Goal: Task Accomplishment & Management: Manage account settings

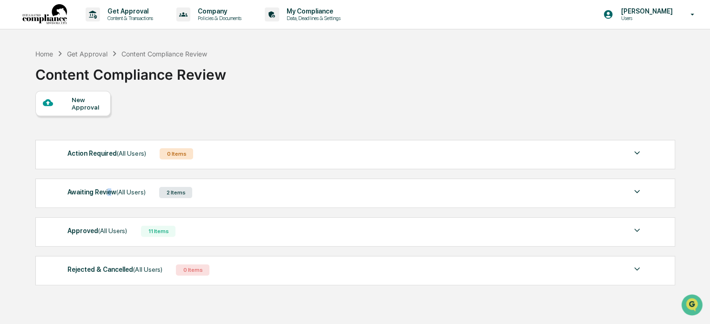
click at [108, 187] on div "Awaiting Review (All Users)" at bounding box center [106, 192] width 78 height 12
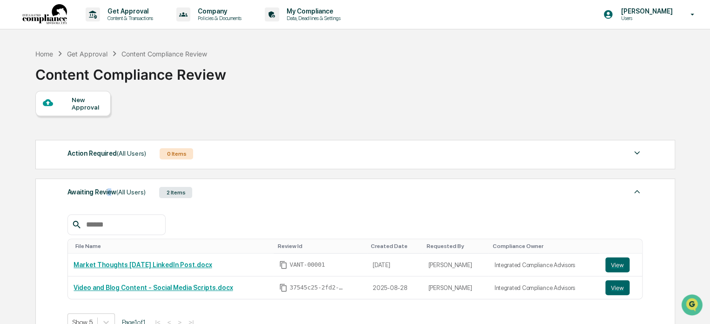
click at [687, 13] on icon at bounding box center [693, 14] width 16 height 9
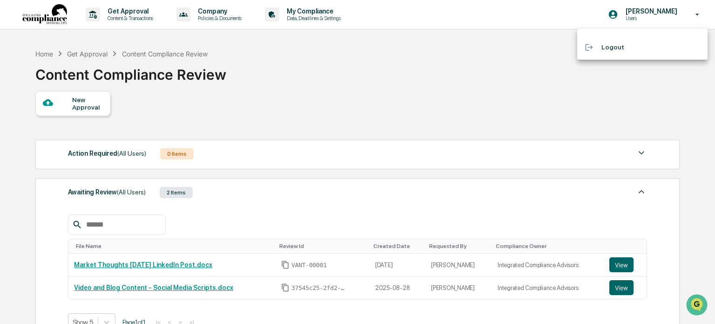
click at [445, 68] on div at bounding box center [357, 162] width 715 height 324
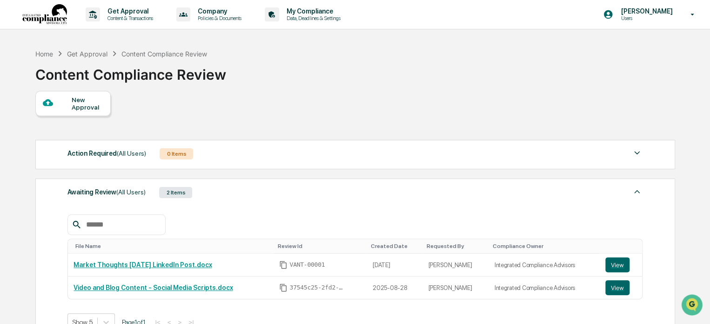
click at [169, 51] on div "Content Compliance Review" at bounding box center [164, 54] width 86 height 8
click at [39, 51] on div "Home" at bounding box center [44, 54] width 18 height 8
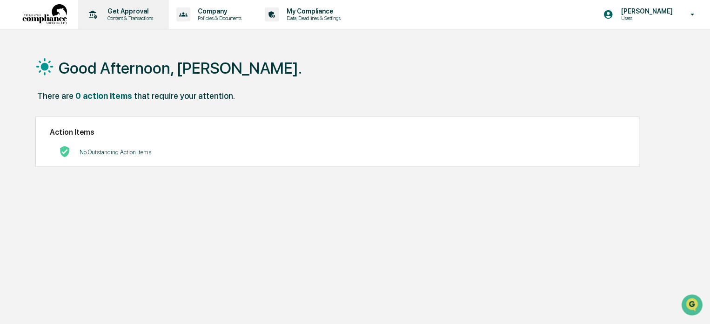
click at [128, 13] on p "Get Approval" at bounding box center [129, 10] width 58 height 7
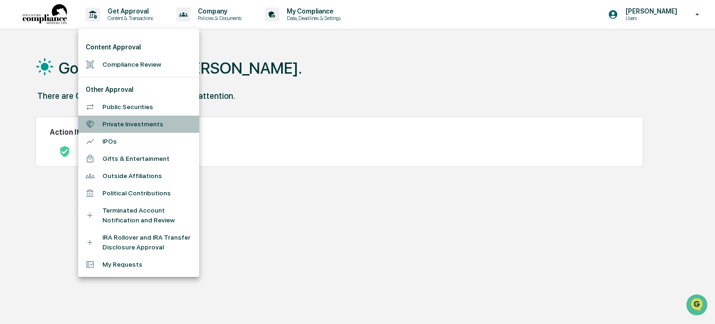
click at [135, 127] on li "Private Investments" at bounding box center [138, 123] width 121 height 17
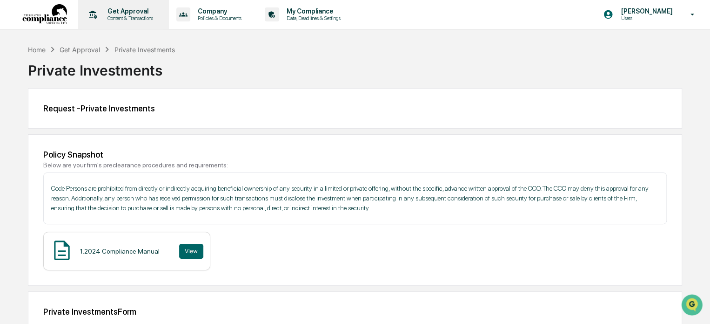
click at [132, 16] on p "Content & Transactions" at bounding box center [129, 18] width 58 height 7
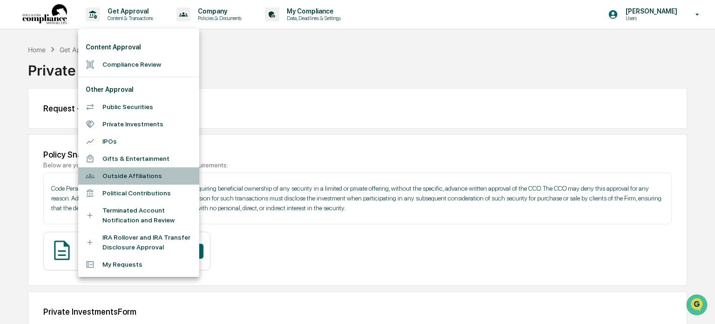
click at [135, 179] on li "Outside Affiliations" at bounding box center [138, 175] width 121 height 17
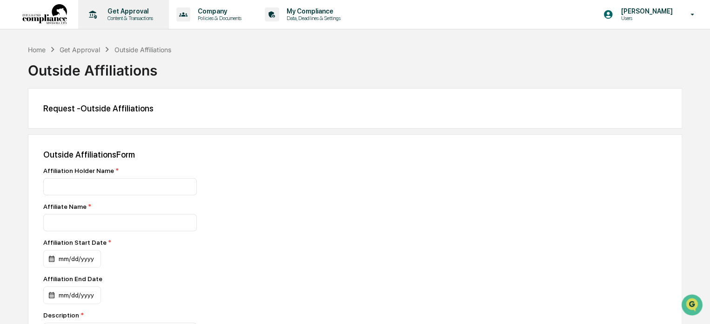
click at [121, 5] on div "Get Approval Content & Transactions" at bounding box center [122, 14] width 81 height 29
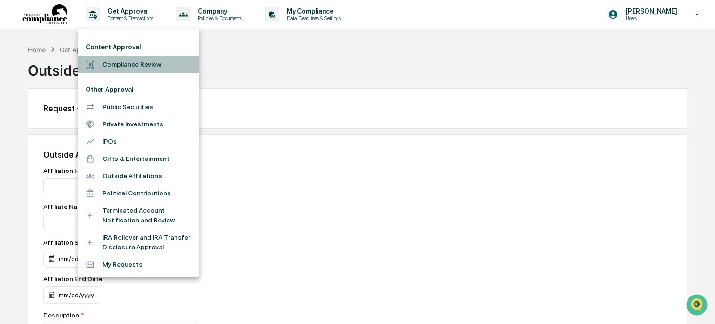
click at [133, 63] on li "Compliance Review" at bounding box center [138, 64] width 121 height 17
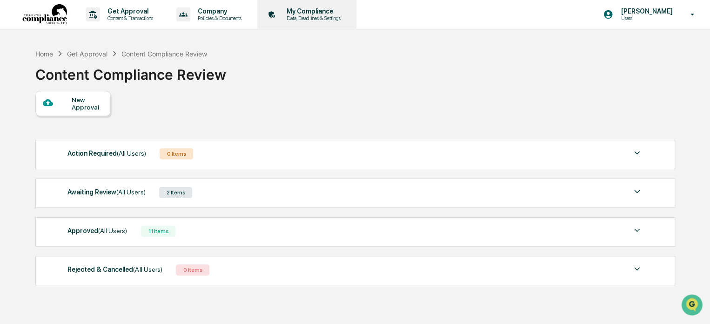
click at [334, 18] on p "Data, Deadlines & Settings" at bounding box center [312, 18] width 66 height 7
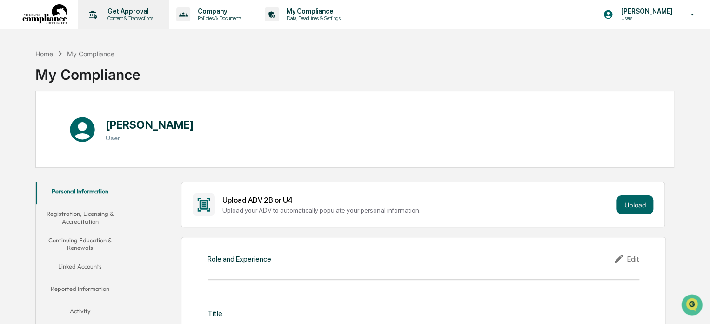
click at [142, 19] on p "Content & Transactions" at bounding box center [129, 18] width 58 height 7
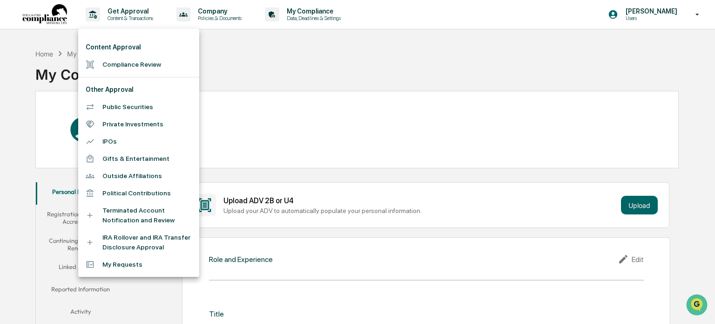
click at [130, 59] on li "Compliance Review" at bounding box center [138, 64] width 121 height 17
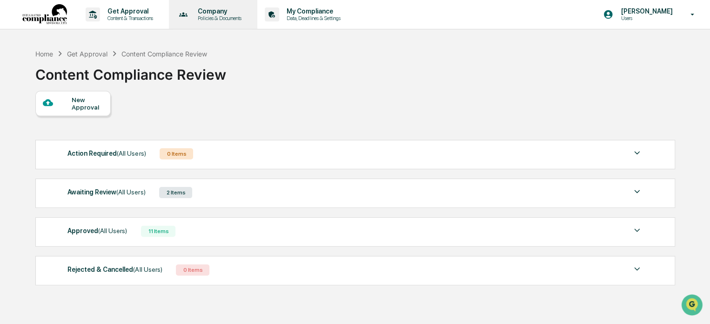
click at [216, 15] on p "Policies & Documents" at bounding box center [218, 18] width 56 height 7
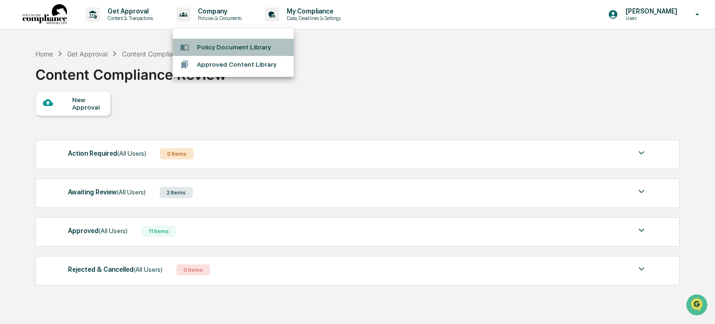
click at [235, 46] on li "Policy Document Library" at bounding box center [233, 47] width 121 height 17
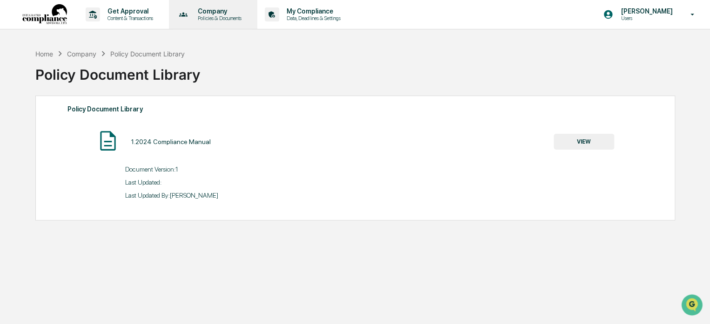
click at [212, 13] on p "Company" at bounding box center [218, 10] width 56 height 7
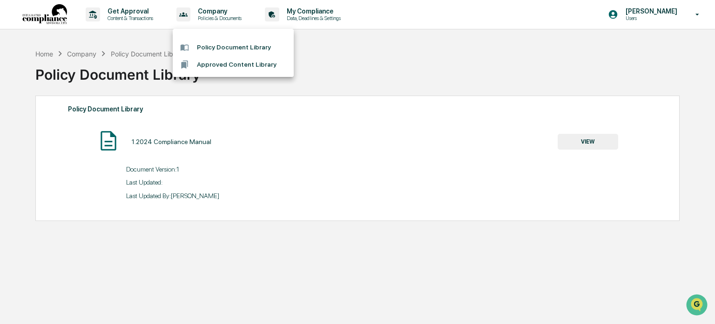
click at [216, 67] on li "Approved Content Library" at bounding box center [233, 64] width 121 height 17
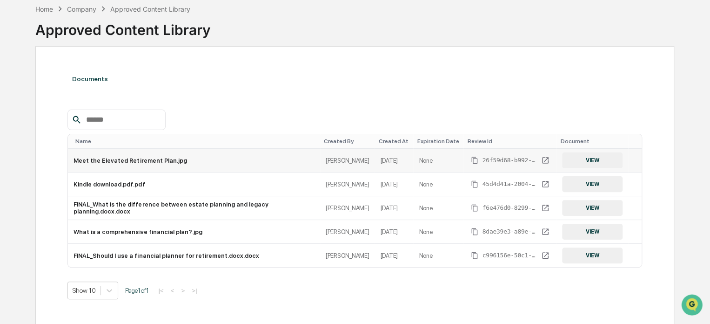
scroll to position [47, 0]
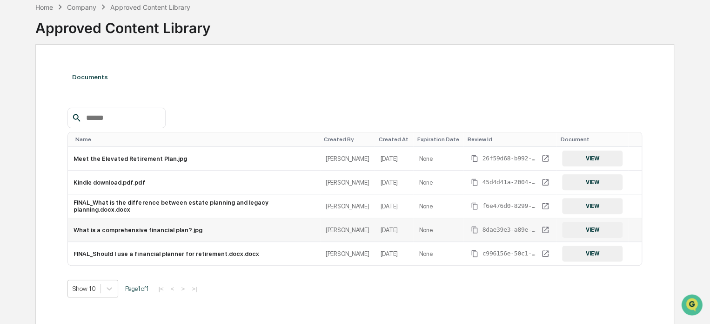
click at [186, 228] on td "What is a comprehensive financial plan?.jpg" at bounding box center [194, 230] width 252 height 24
click at [171, 229] on td "What is a comprehensive financial plan?.jpg" at bounding box center [194, 230] width 252 height 24
click at [583, 224] on button "VIEW" at bounding box center [592, 230] width 61 height 16
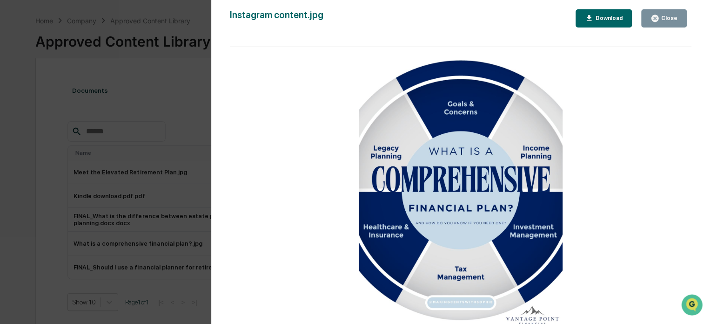
scroll to position [0, 0]
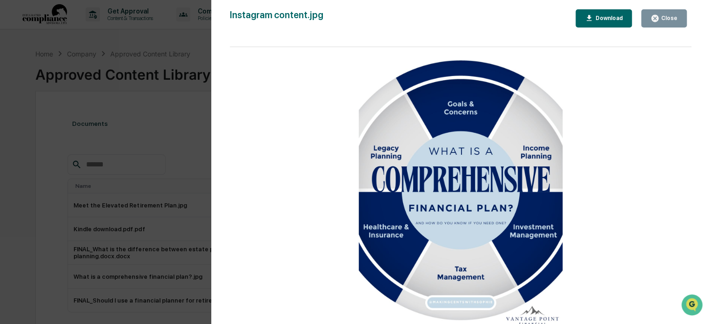
click at [125, 133] on div "Version History 08/14/2025, 02:51 AM Tammi Ellis Instagram content.jpg Close Do…" at bounding box center [355, 162] width 710 height 324
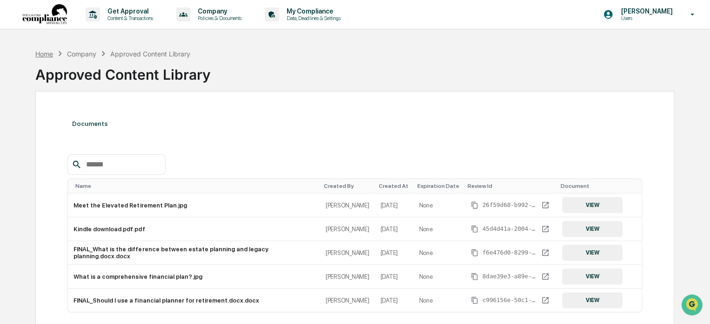
click at [47, 56] on div "Home" at bounding box center [44, 54] width 18 height 8
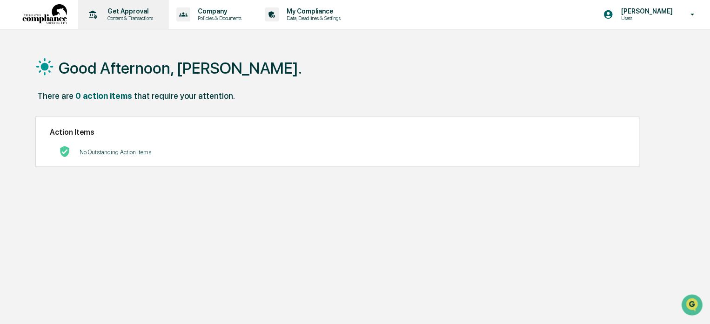
click at [137, 17] on p "Content & Transactions" at bounding box center [129, 18] width 58 height 7
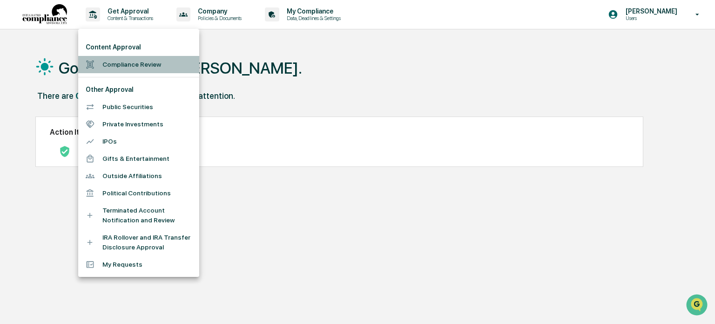
click at [135, 65] on li "Compliance Review" at bounding box center [138, 64] width 121 height 17
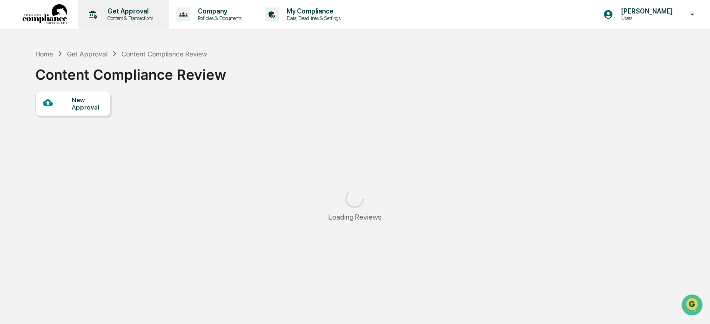
click at [125, 13] on p "Get Approval" at bounding box center [129, 10] width 58 height 7
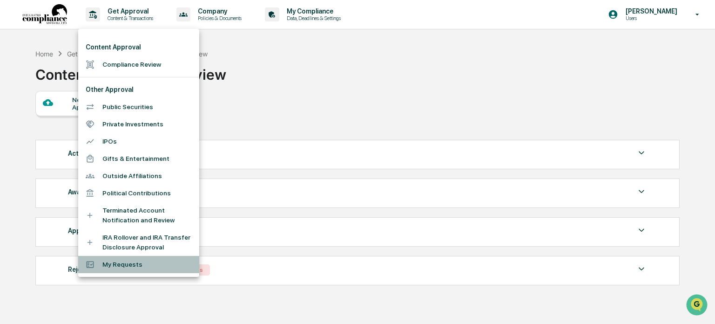
click at [114, 264] on li "My Requests" at bounding box center [138, 264] width 121 height 17
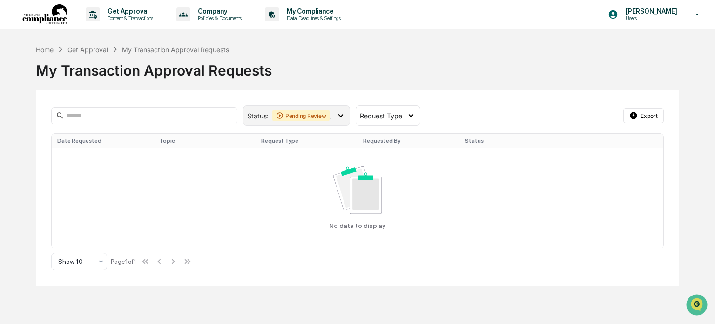
click at [342, 117] on icon at bounding box center [341, 115] width 10 height 10
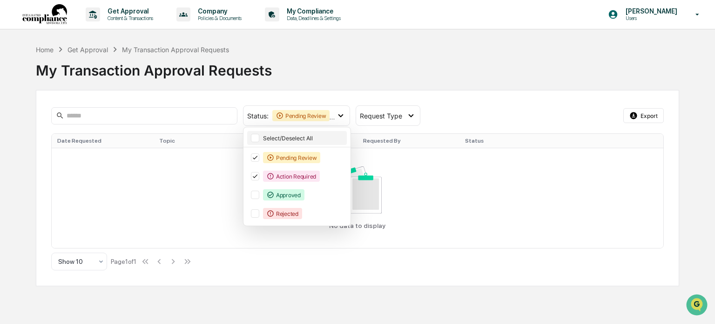
click at [253, 137] on div at bounding box center [255, 138] width 8 height 8
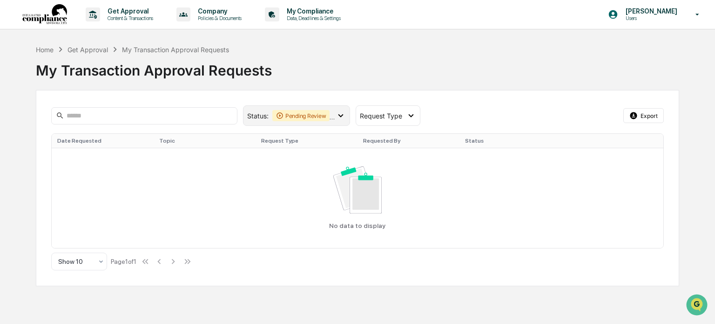
click at [279, 114] on icon at bounding box center [279, 115] width 7 height 7
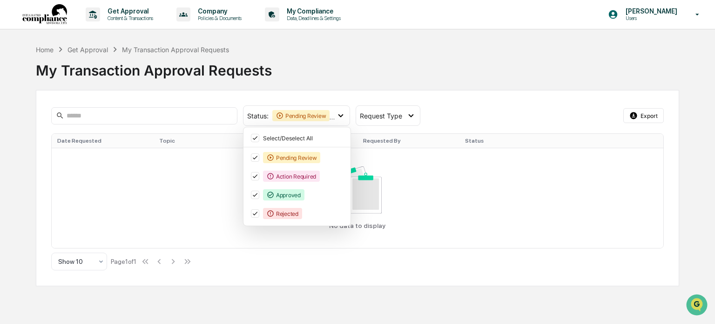
click at [447, 93] on div "Status : Pending Review Action Required Approved Rejected Select/Deselect All P…" at bounding box center [357, 188] width 643 height 196
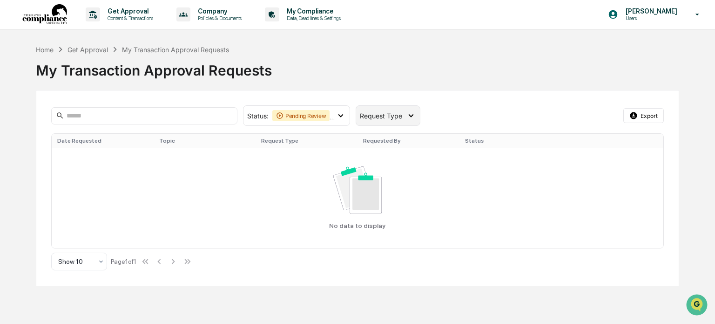
click at [402, 121] on div "Request Type" at bounding box center [388, 115] width 65 height 20
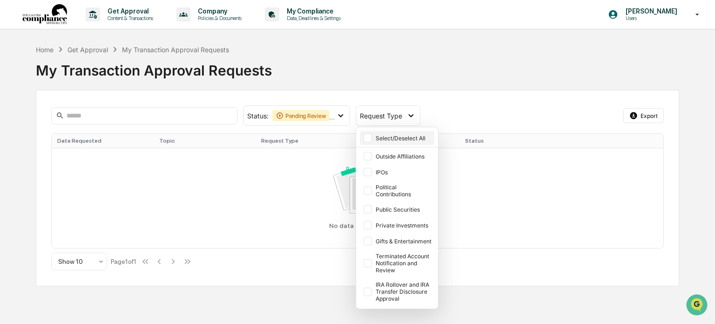
click at [397, 138] on div "Select/Deselect All" at bounding box center [404, 138] width 57 height 7
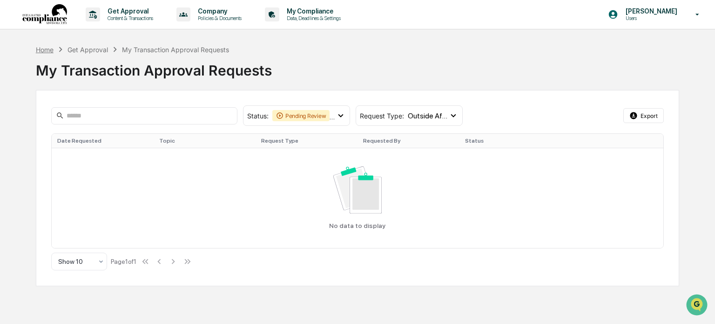
click at [45, 51] on div "Home" at bounding box center [45, 50] width 18 height 8
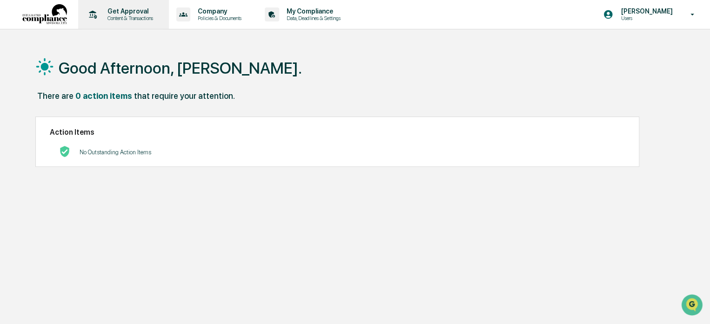
click at [121, 8] on p "Get Approval" at bounding box center [129, 10] width 58 height 7
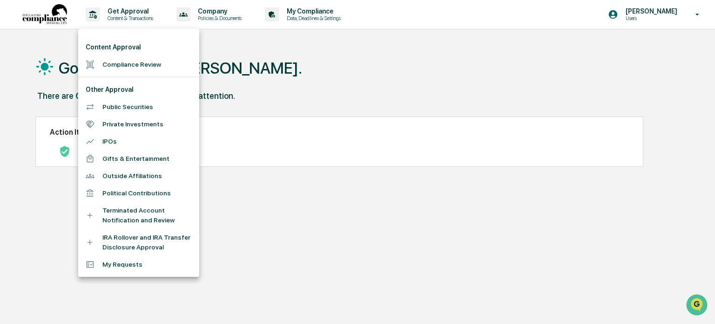
click at [130, 64] on li "Compliance Review" at bounding box center [138, 64] width 121 height 17
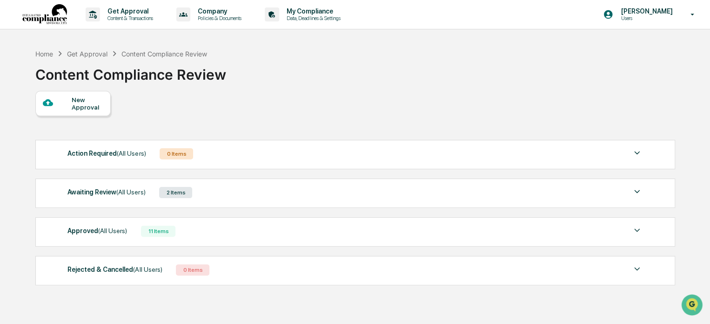
click at [105, 232] on span "(All Users)" at bounding box center [112, 230] width 29 height 7
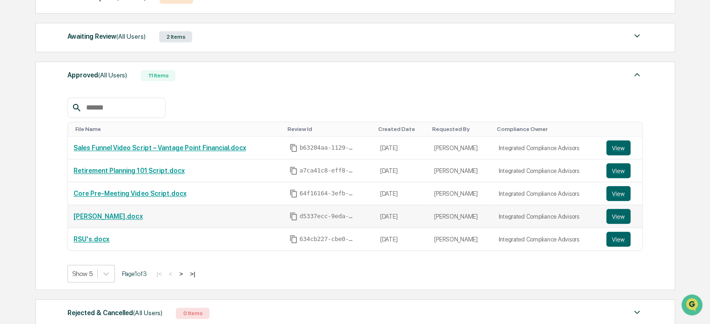
scroll to position [140, 0]
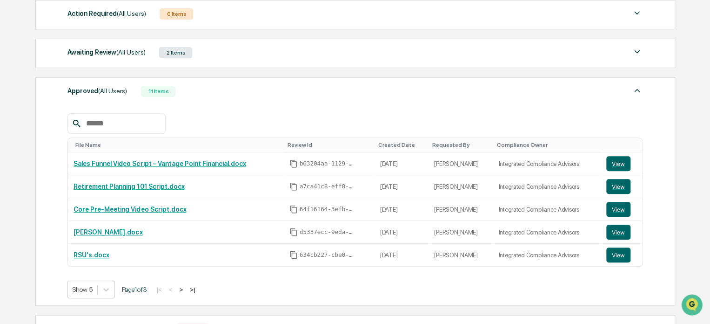
click at [186, 289] on button ">" at bounding box center [180, 289] width 9 height 8
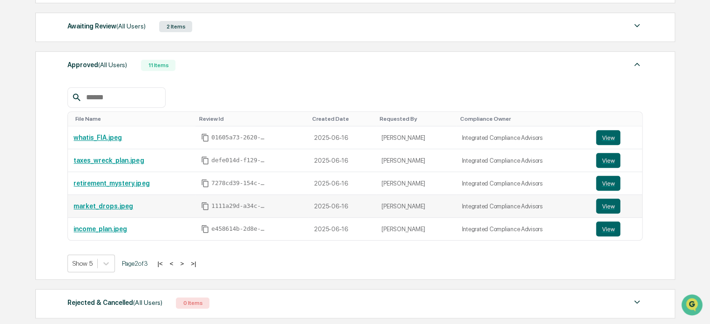
scroll to position [186, 0]
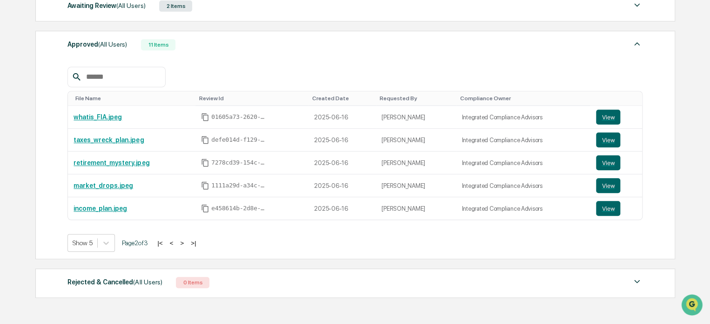
click at [187, 241] on button ">" at bounding box center [181, 243] width 9 height 8
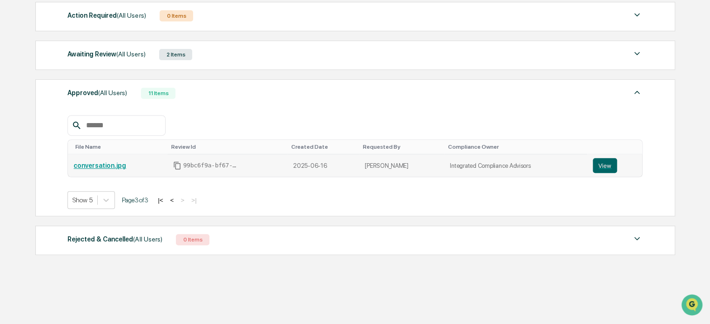
click at [113, 164] on link "conversation.jpg" at bounding box center [100, 165] width 53 height 7
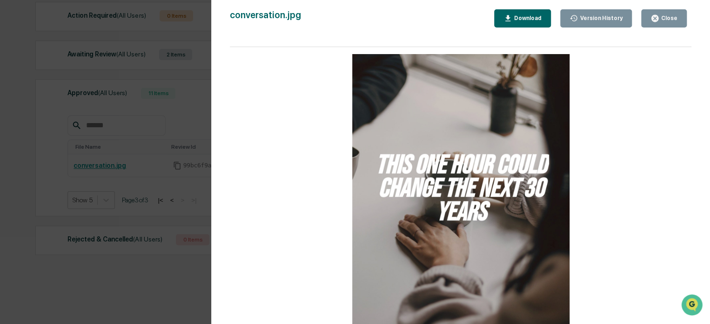
click at [142, 114] on div "Version History 06/16/2025, 02:39 PM Paul Delmotte conversation.jpg Close Versi…" at bounding box center [355, 162] width 710 height 324
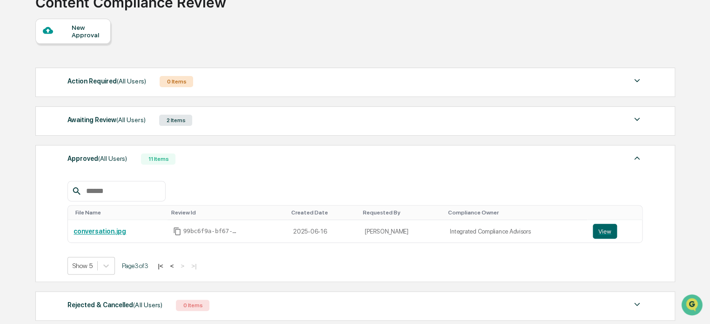
scroll to position [0, 0]
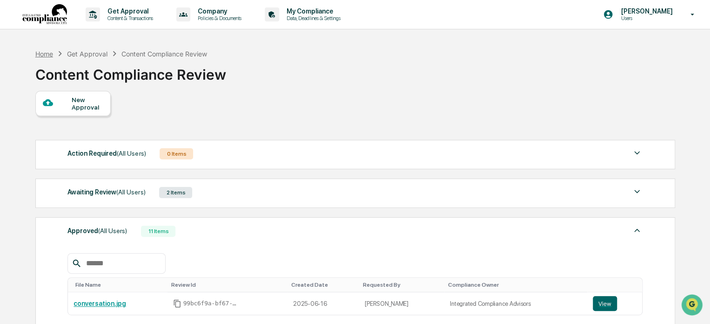
click at [45, 52] on div "Home" at bounding box center [44, 54] width 18 height 8
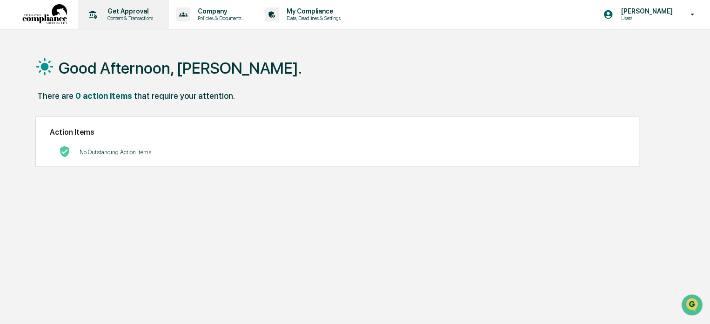
click at [138, 11] on p "Get Approval" at bounding box center [129, 10] width 58 height 7
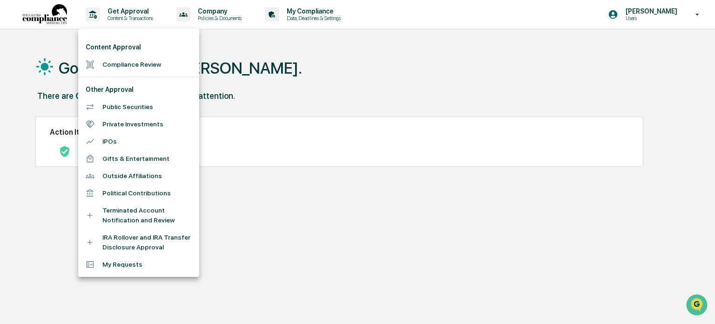
click at [132, 64] on li "Compliance Review" at bounding box center [138, 64] width 121 height 17
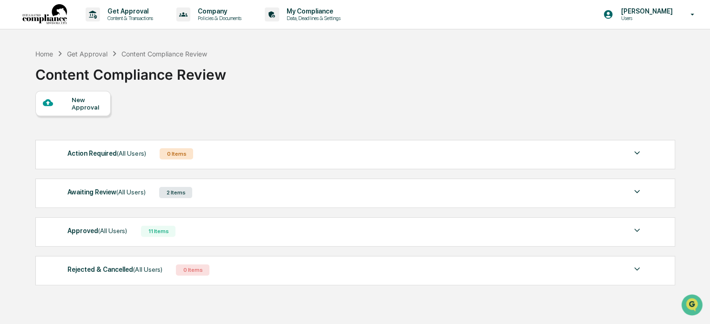
click at [129, 195] on span "(All Users)" at bounding box center [130, 191] width 29 height 7
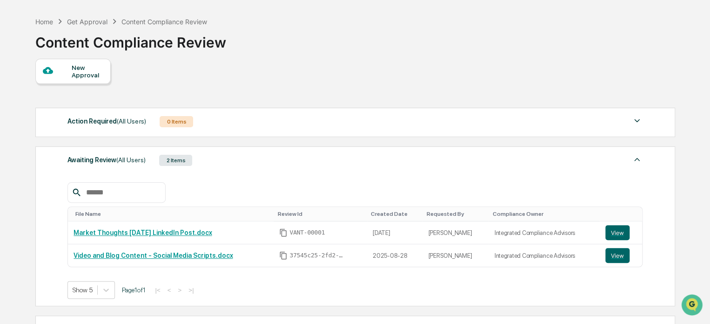
scroll to position [47, 0]
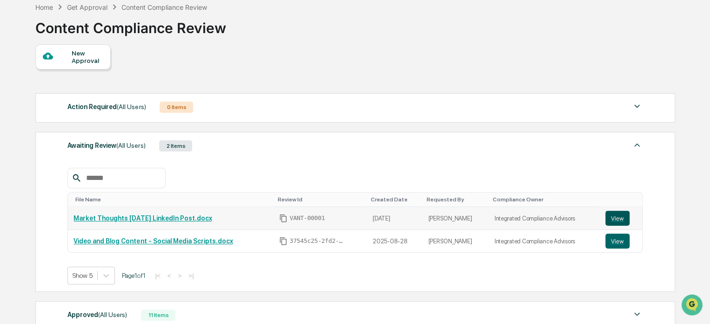
click at [618, 218] on button "View" at bounding box center [618, 217] width 24 height 15
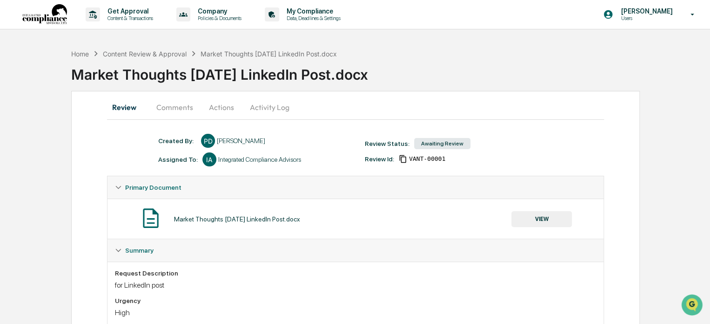
click at [178, 106] on button "Comments" at bounding box center [175, 107] width 52 height 22
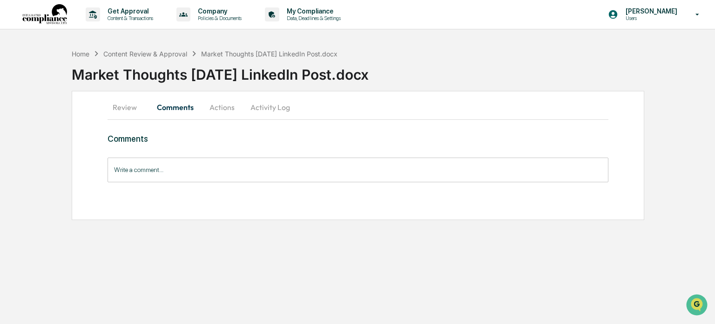
click at [230, 109] on button "Actions" at bounding box center [222, 107] width 42 height 22
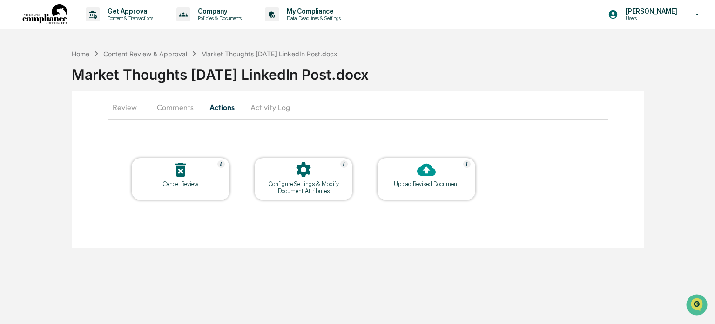
click at [262, 107] on button "Activity Log" at bounding box center [270, 107] width 54 height 22
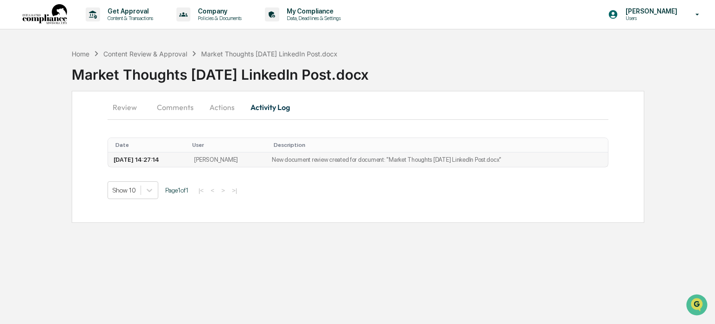
click at [416, 158] on td "New document review created for document: "Market Thoughts 09-16-25 LinkedIn Po…" at bounding box center [436, 159] width 341 height 14
click at [86, 53] on div "Home" at bounding box center [81, 54] width 18 height 8
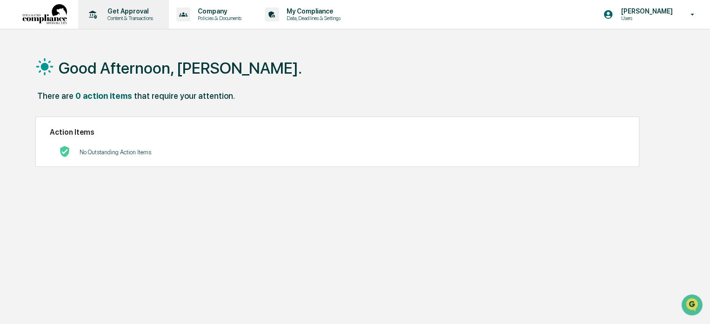
click at [109, 22] on div "Get Approval Content & Transactions" at bounding box center [122, 14] width 81 height 29
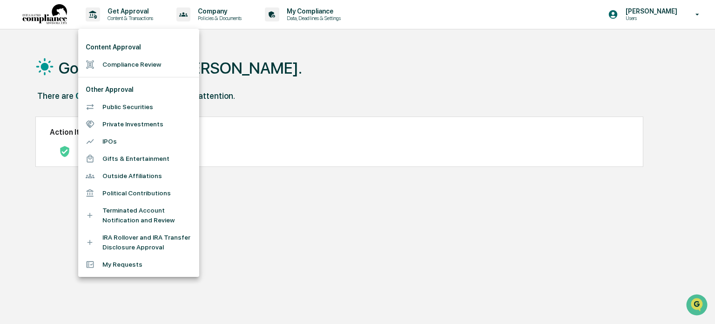
click at [122, 65] on li "Compliance Review" at bounding box center [138, 64] width 121 height 17
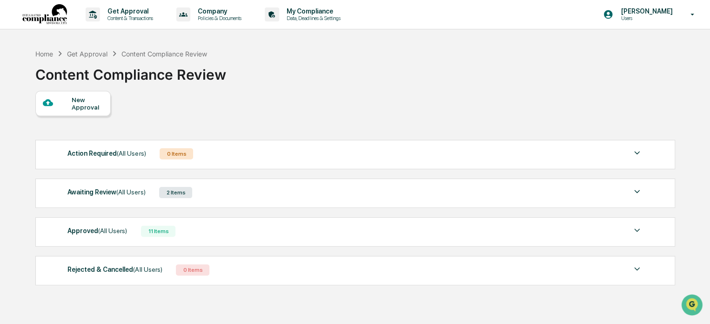
click at [118, 194] on span "(All Users)" at bounding box center [130, 191] width 29 height 7
click at [112, 189] on div "Awaiting Review (All Users)" at bounding box center [106, 192] width 78 height 12
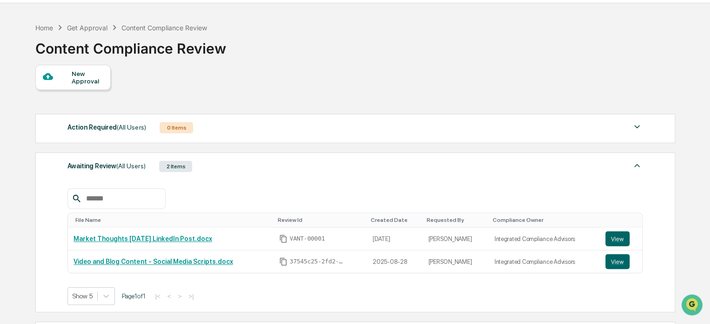
scroll to position [47, 0]
